Goal: Task Accomplishment & Management: Complete application form

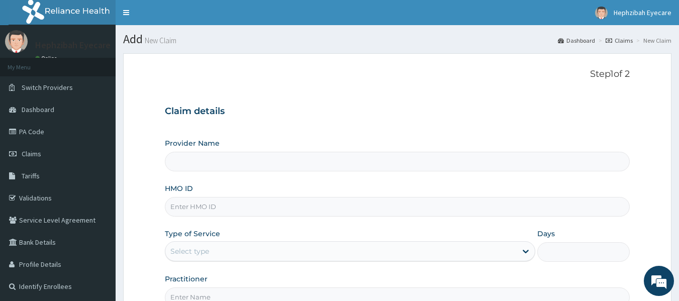
click at [245, 212] on input "HMO ID" at bounding box center [397, 207] width 465 height 20
paste input "WAK/10231/A"
type input "WAK/10231/A"
click at [366, 228] on div "Provider Name HMO ID WAK/10231/A Type of Service Select type Days Practitioner" at bounding box center [397, 222] width 465 height 169
click at [259, 248] on div "Select type" at bounding box center [340, 251] width 351 height 16
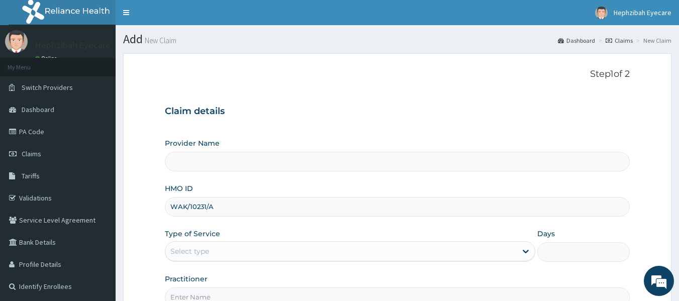
click at [374, 164] on input "Provider Name" at bounding box center [397, 162] width 465 height 20
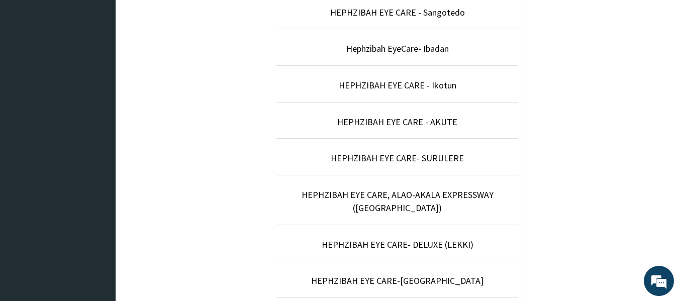
scroll to position [312, 0]
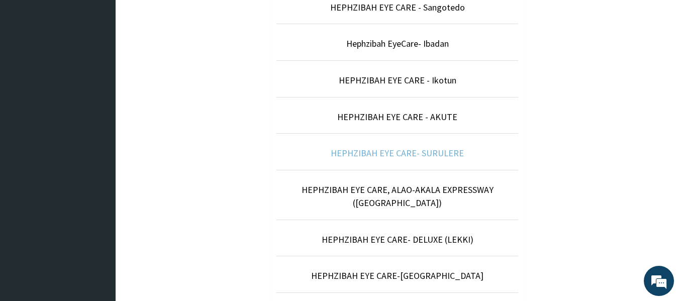
click at [446, 152] on link "HEPHZIBAH EYE CARE- SURULERE" at bounding box center [397, 153] width 133 height 12
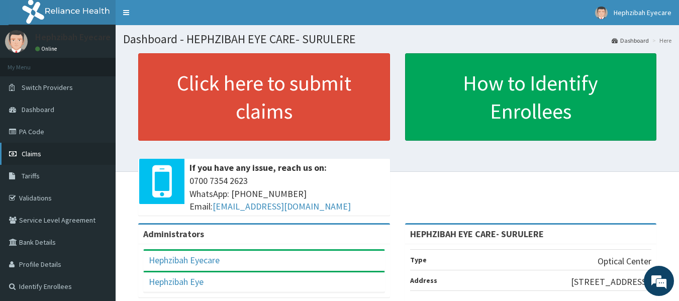
click at [31, 154] on span "Claims" at bounding box center [32, 153] width 20 height 9
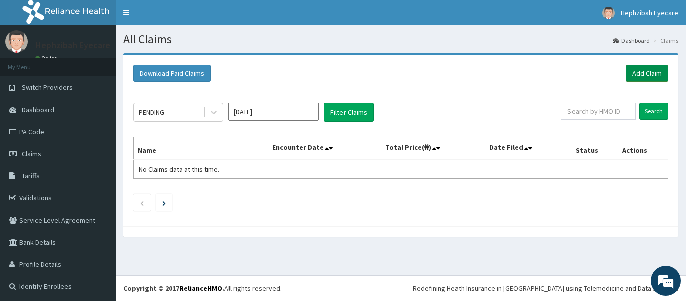
click at [637, 75] on link "Add Claim" at bounding box center [647, 73] width 43 height 17
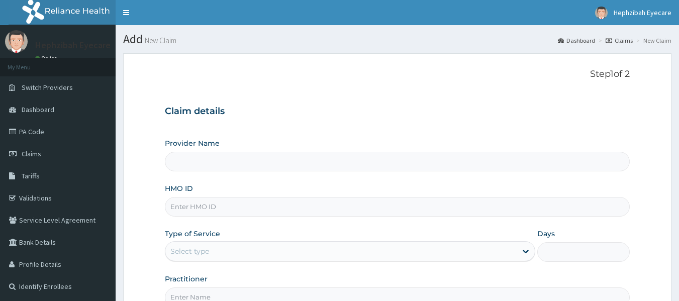
type input "HEPHZIBAH EYE CARE- SURULERE"
click at [258, 209] on input "HMO ID" at bounding box center [397, 207] width 465 height 20
paste input "WAK/10231/A"
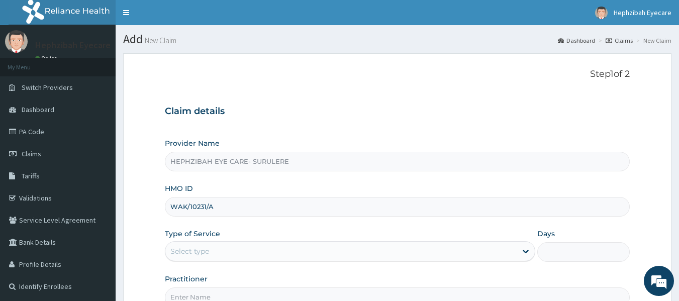
type input "WAK/10231/A"
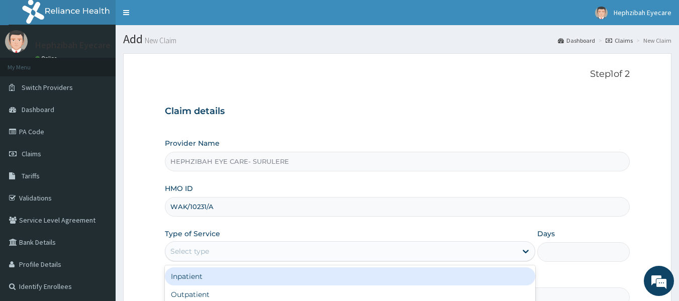
click at [288, 249] on div "Select type" at bounding box center [340, 251] width 351 height 16
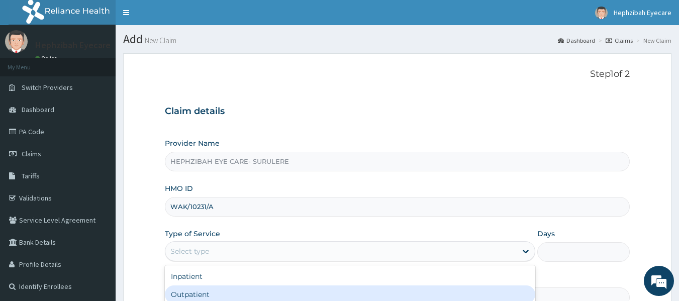
click at [294, 290] on div "Outpatient" at bounding box center [350, 294] width 370 height 18
type input "1"
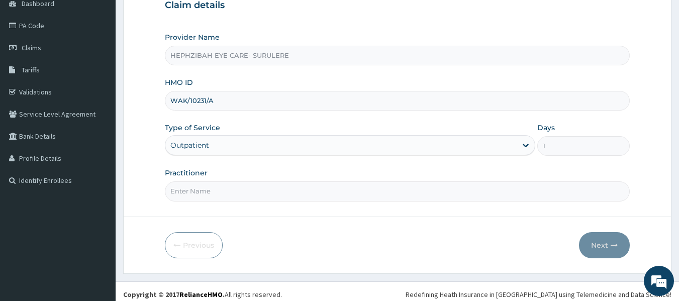
scroll to position [112, 0]
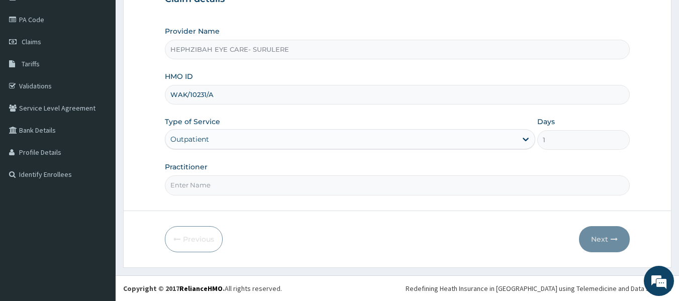
click at [338, 188] on input "Practitioner" at bounding box center [397, 185] width 465 height 20
type input "DR ANDY"
click at [608, 238] on button "Next" at bounding box center [604, 239] width 51 height 26
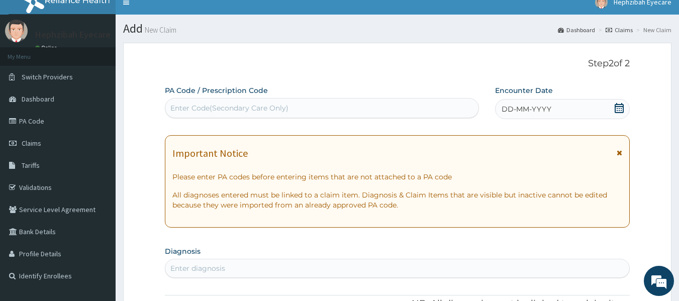
scroll to position [8, 0]
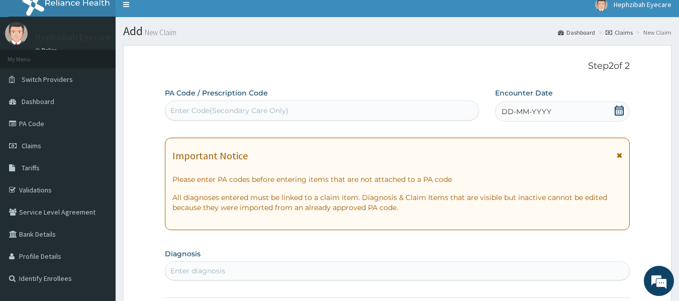
click at [294, 112] on div "Enter Code(Secondary Care Only)" at bounding box center [321, 110] width 313 height 16
paste input "PA/B73194"
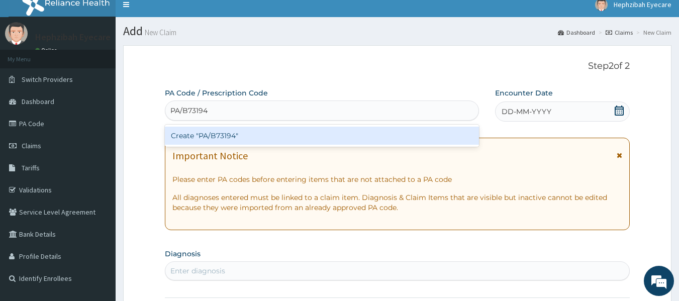
type input "PA/B73194"
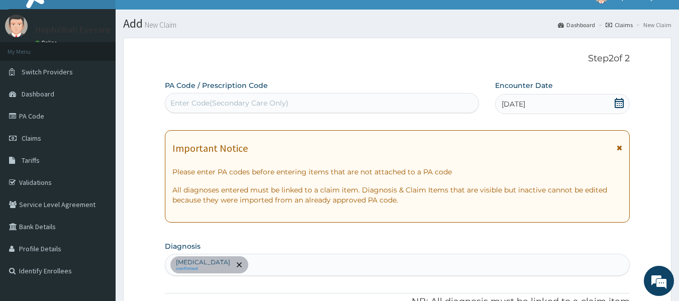
scroll to position [0, 0]
